Goal: Task Accomplishment & Management: Complete application form

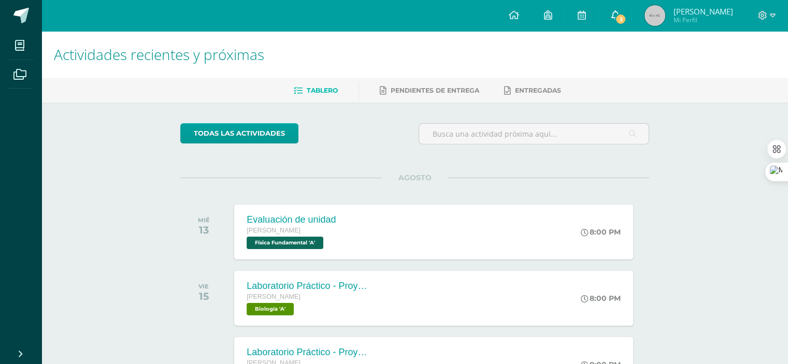
click at [628, 10] on link "3" at bounding box center [615, 15] width 33 height 31
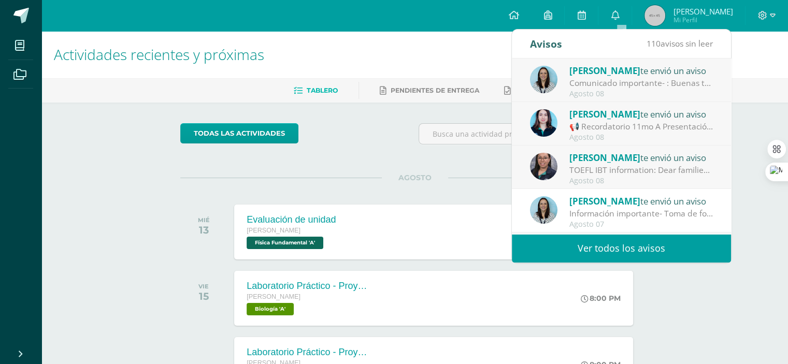
click at [183, 246] on div "MIÉ 13" at bounding box center [206, 232] width 52 height 55
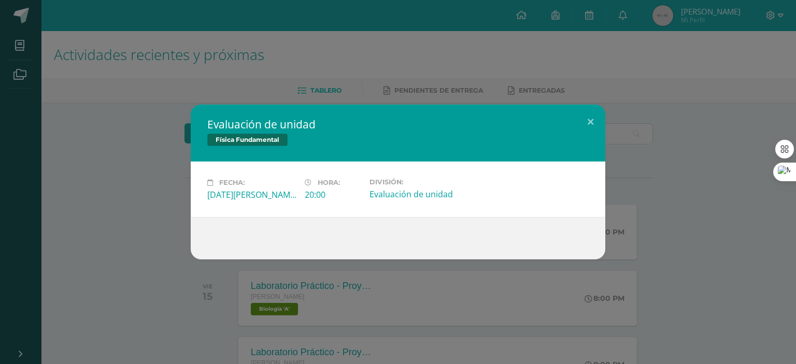
click at [149, 247] on div "Evaluación de unidad Física Fundamental Fecha: [DATE][PERSON_NAME] Hora: 20:00 …" at bounding box center [398, 182] width 788 height 155
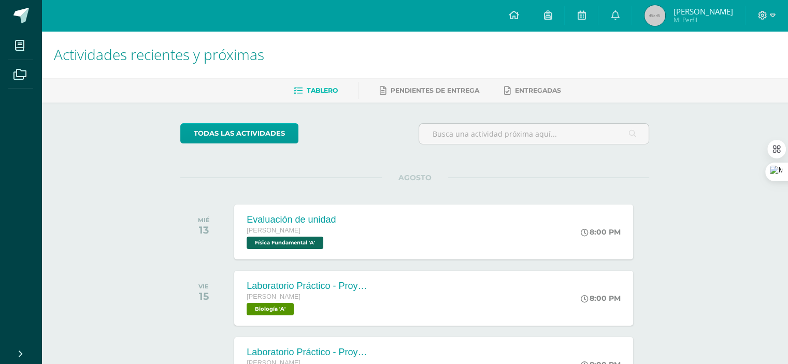
drag, startPoint x: 292, startPoint y: 190, endPoint x: 548, endPoint y: 192, distance: 255.5
click at [548, 192] on div "AGOSTO MIÉ 13 Evaluación de unidad [PERSON_NAME] Física Fundamental 'A' 8:00 PM…" at bounding box center [414, 219] width 469 height 83
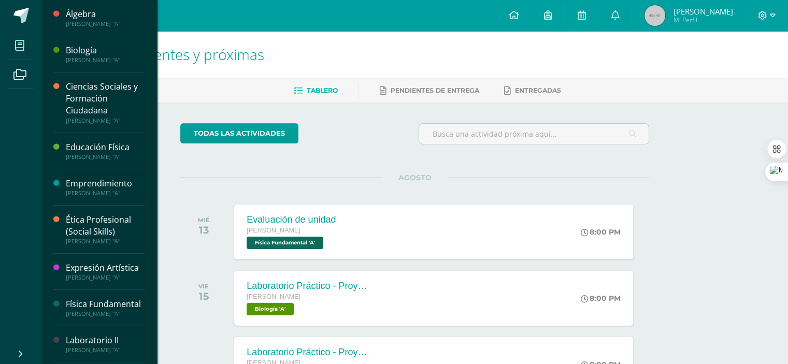
click at [29, 47] on span at bounding box center [19, 45] width 23 height 23
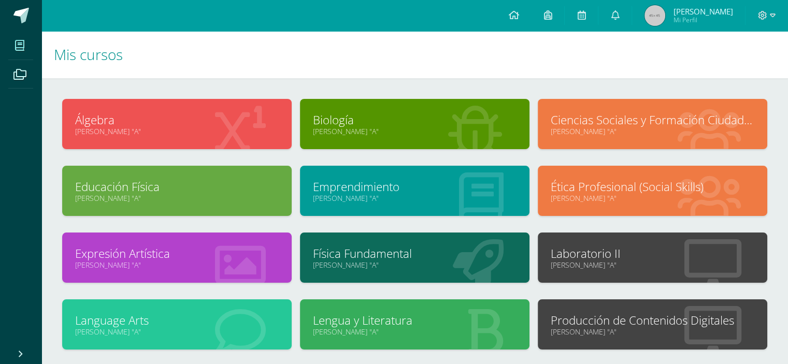
scroll to position [60, 0]
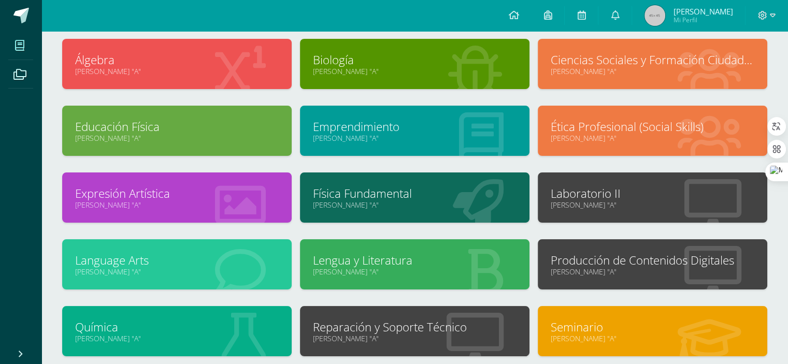
click at [580, 203] on link "Quinto Bachillerato "A"" at bounding box center [653, 205] width 204 height 10
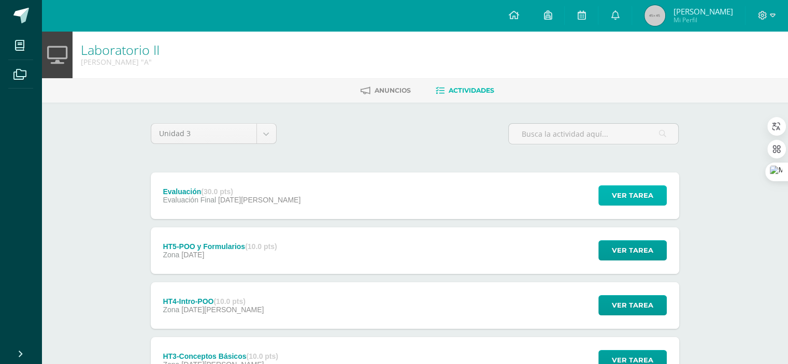
click at [612, 198] on button "Ver tarea" at bounding box center [633, 196] width 68 height 20
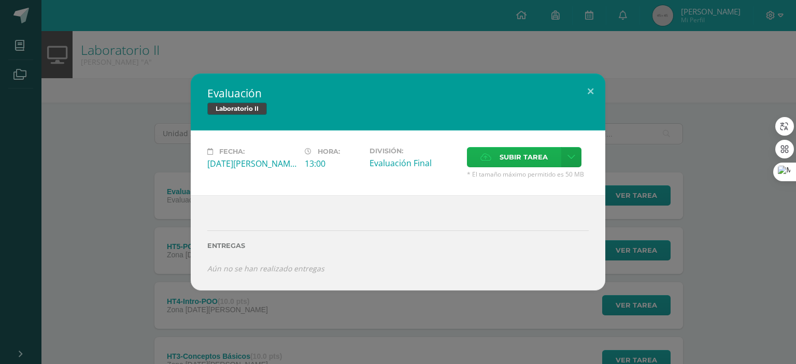
click at [486, 167] on label "Subir tarea" at bounding box center [514, 157] width 94 height 20
click at [0, 0] on input "Subir tarea" at bounding box center [0, 0] width 0 height 0
click at [494, 154] on label "Subir tarea" at bounding box center [514, 157] width 94 height 20
click at [0, 0] on input "Subir tarea" at bounding box center [0, 0] width 0 height 0
